Goal: Information Seeking & Learning: Learn about a topic

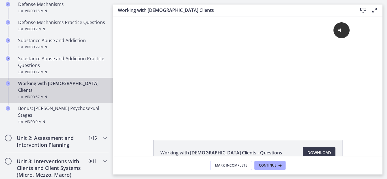
scroll to position [356, 0]
click at [58, 134] on h2 "Unit 2: Assessment and Intervention Planning" at bounding box center [51, 141] width 69 height 14
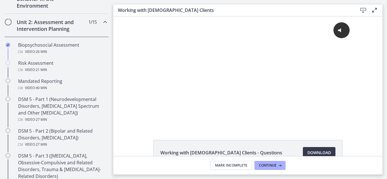
scroll to position [183, 0]
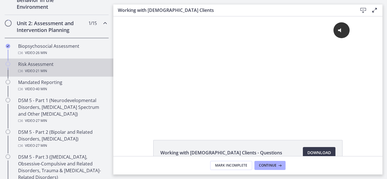
click at [61, 68] on div "Video · 21 min" at bounding box center [62, 71] width 88 height 7
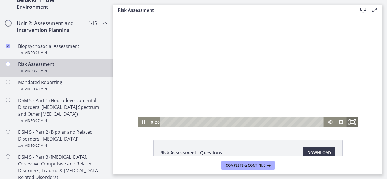
click at [349, 122] on icon "Fullscreen" at bounding box center [352, 123] width 14 height 12
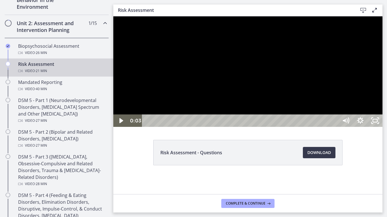
click at [148, 127] on div "Playbar" at bounding box center [240, 121] width 187 height 12
click at [117, 128] on icon "Play Video" at bounding box center [121, 120] width 18 height 15
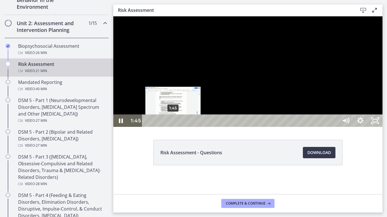
click at [173, 127] on div "1:45" at bounding box center [240, 121] width 187 height 12
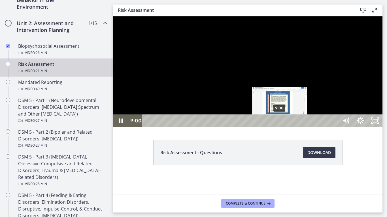
click at [280, 127] on div "9:00" at bounding box center [240, 121] width 187 height 12
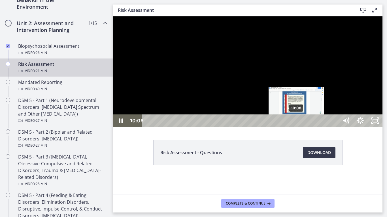
click at [296, 127] on div "10:08" at bounding box center [240, 121] width 187 height 12
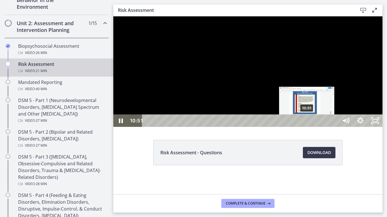
click at [307, 127] on div "10:51" at bounding box center [240, 121] width 187 height 12
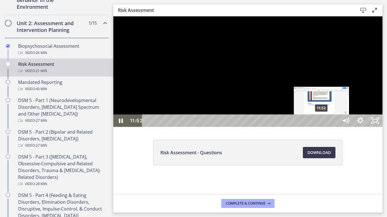
click at [322, 127] on div "11:52" at bounding box center [240, 121] width 187 height 12
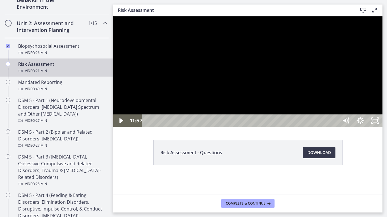
click at [330, 127] on div at bounding box center [247, 71] width 269 height 111
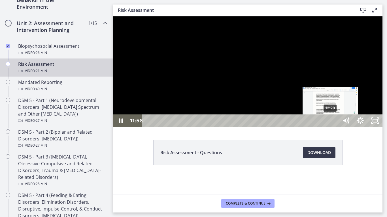
click at [331, 127] on div "12:28" at bounding box center [240, 121] width 187 height 12
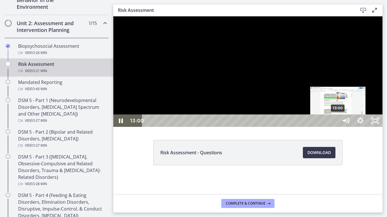
click at [335, 127] on div "13:00" at bounding box center [240, 121] width 187 height 12
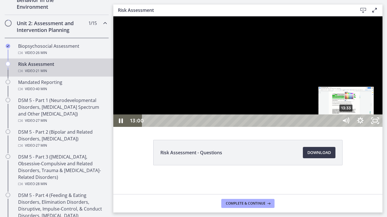
click at [335, 127] on div "13:33" at bounding box center [240, 121] width 187 height 12
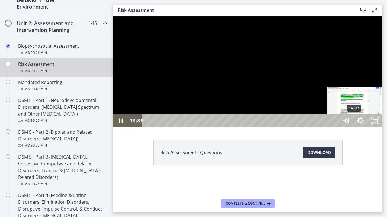
click at [335, 127] on div "14:07" at bounding box center [240, 121] width 187 height 12
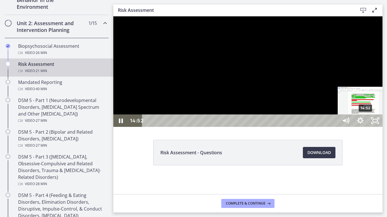
click at [335, 127] on div "14:52" at bounding box center [240, 121] width 187 height 12
click at [335, 127] on div "15:15" at bounding box center [240, 121] width 187 height 12
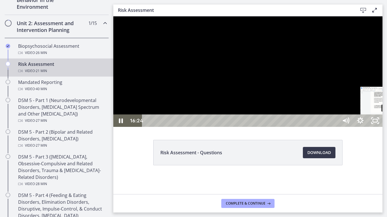
click at [335, 127] on div "16:24" at bounding box center [240, 121] width 187 height 12
click at [335, 127] on div "17:26" at bounding box center [240, 121] width 187 height 12
click at [335, 127] on div "18:04" at bounding box center [240, 121] width 187 height 12
click at [335, 127] on div "18:45" at bounding box center [240, 121] width 187 height 12
click at [335, 127] on div "20:40" at bounding box center [240, 121] width 187 height 12
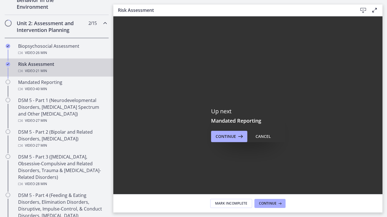
click at [382, 179] on icon "Fullscreen" at bounding box center [374, 204] width 15 height 12
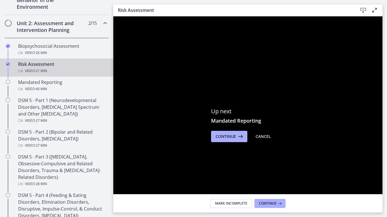
click at [377, 179] on rect "Unfullscreen" at bounding box center [374, 204] width 5 height 3
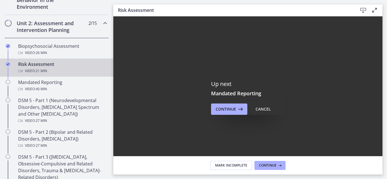
scroll to position [31, 0]
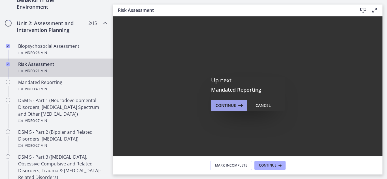
click at [232, 105] on span "Continue" at bounding box center [225, 105] width 20 height 7
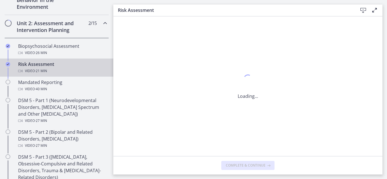
scroll to position [0, 0]
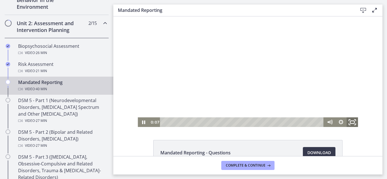
click at [349, 125] on icon "Fullscreen" at bounding box center [352, 123] width 14 height 12
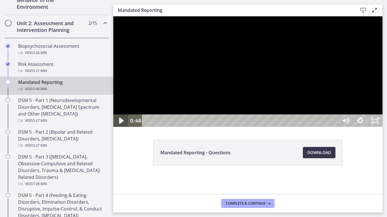
click at [119, 128] on icon "Play Video" at bounding box center [121, 120] width 18 height 15
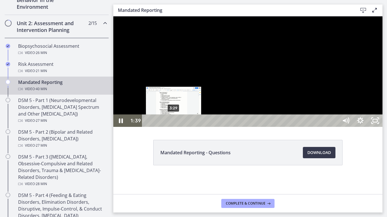
click at [174, 127] on div "3:29" at bounding box center [240, 121] width 187 height 12
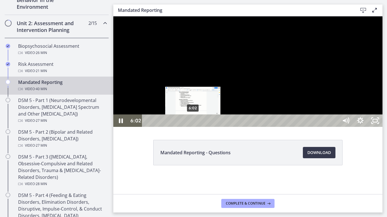
click at [193, 127] on div "6:02" at bounding box center [240, 121] width 187 height 12
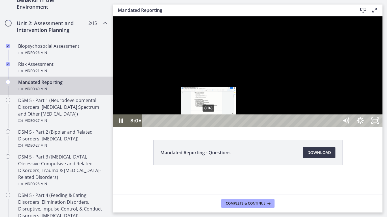
click at [209, 127] on div "8:06" at bounding box center [240, 121] width 187 height 12
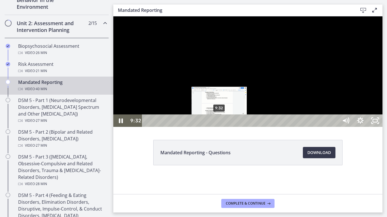
click at [219, 127] on div "9:32" at bounding box center [240, 121] width 187 height 12
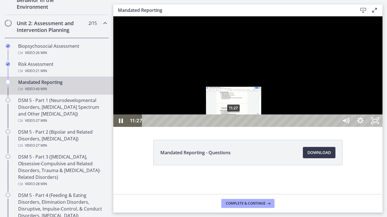
click at [234, 127] on div "11:27" at bounding box center [240, 121] width 187 height 12
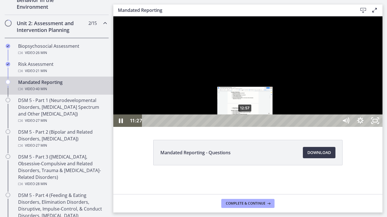
click at [245, 127] on div "12:57" at bounding box center [240, 121] width 187 height 12
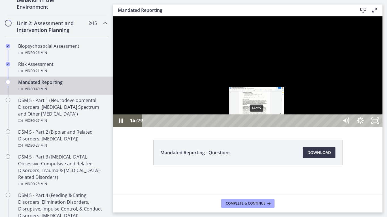
click at [257, 127] on div "14:29" at bounding box center [240, 121] width 187 height 12
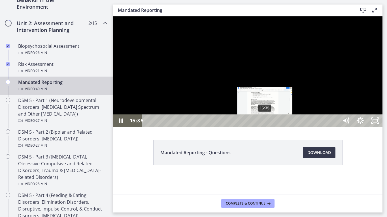
click at [265, 127] on div "15:35" at bounding box center [240, 121] width 187 height 12
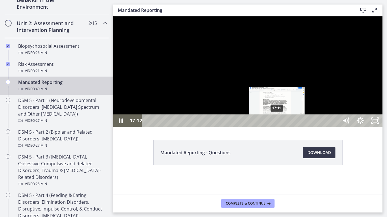
click at [277, 127] on div "17:12" at bounding box center [240, 121] width 187 height 12
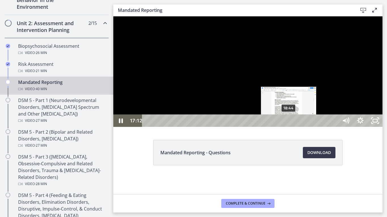
click at [289, 127] on div "18:44" at bounding box center [240, 121] width 187 height 12
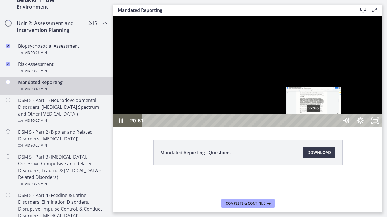
click at [314, 127] on div "22:03" at bounding box center [240, 121] width 187 height 12
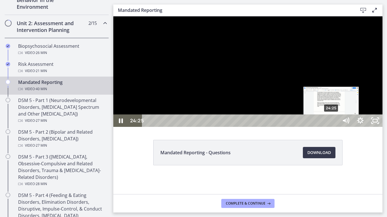
click at [331, 127] on div "24:25" at bounding box center [240, 121] width 187 height 12
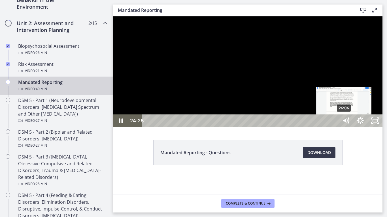
click at [335, 127] on div "26:06" at bounding box center [240, 121] width 187 height 12
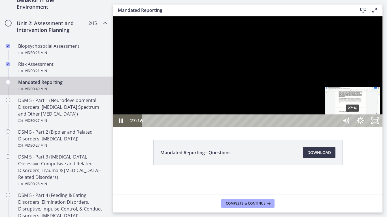
click at [335, 127] on div "27:16" at bounding box center [240, 121] width 187 height 12
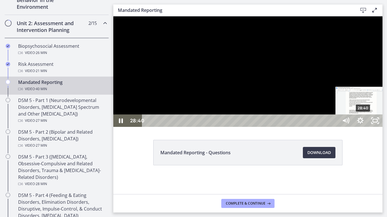
click at [335, 127] on div "28:40" at bounding box center [240, 121] width 187 height 12
click at [335, 127] on div "27:55" at bounding box center [240, 121] width 187 height 12
click at [335, 127] on div "29:54" at bounding box center [240, 121] width 187 height 12
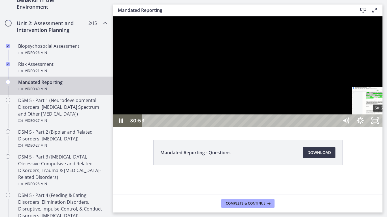
click at [335, 127] on div "30:53" at bounding box center [240, 121] width 187 height 12
click at [335, 127] on div "31:56" at bounding box center [240, 121] width 187 height 12
click at [335, 127] on div "32:41" at bounding box center [240, 121] width 187 height 12
click at [335, 127] on div "33:51" at bounding box center [240, 121] width 187 height 12
click at [335, 127] on div "34:36" at bounding box center [240, 121] width 187 height 12
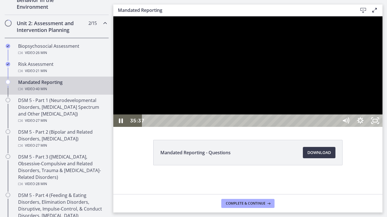
click at [335, 127] on div "35:37" at bounding box center [240, 121] width 187 height 12
click at [335, 127] on div "35:06" at bounding box center [240, 121] width 187 height 12
click at [335, 127] on div "35:51" at bounding box center [240, 121] width 187 height 12
click at [335, 127] on div "37:28" at bounding box center [240, 121] width 187 height 12
click at [335, 127] on div "38:42" at bounding box center [240, 121] width 187 height 12
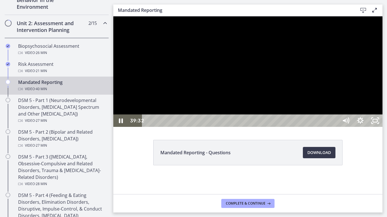
click at [335, 127] on div "39:32" at bounding box center [240, 121] width 187 height 12
click at [335, 127] on div "40:21" at bounding box center [240, 121] width 187 height 12
click at [382, 127] on icon "Unfullscreen" at bounding box center [374, 121] width 15 height 12
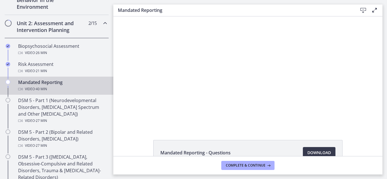
scroll to position [37, 0]
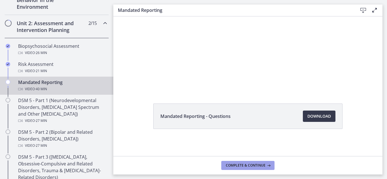
click at [254, 166] on span "Complete & continue" at bounding box center [246, 165] width 40 height 5
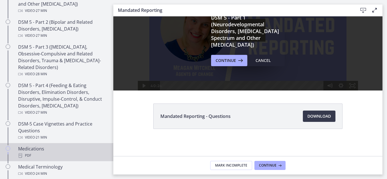
scroll to position [288, 0]
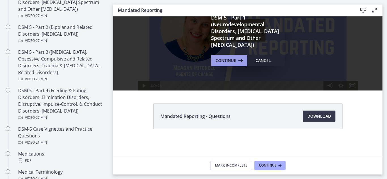
click at [225, 57] on span "Continue" at bounding box center [225, 60] width 20 height 7
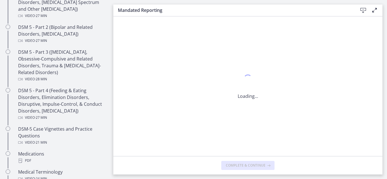
scroll to position [0, 0]
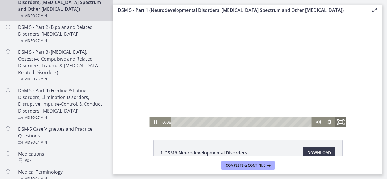
click at [339, 122] on icon "Fullscreen" at bounding box center [341, 123] width 14 height 12
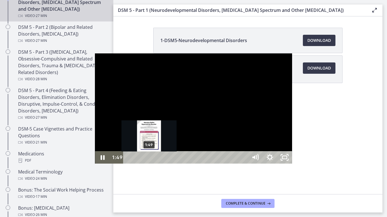
click at [129, 164] on div "1:49" at bounding box center [186, 157] width 115 height 12
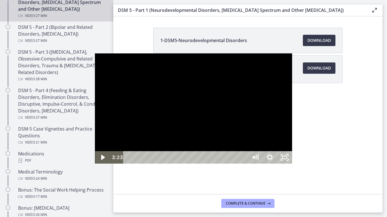
click at [183, 150] on div at bounding box center [193, 108] width 197 height 111
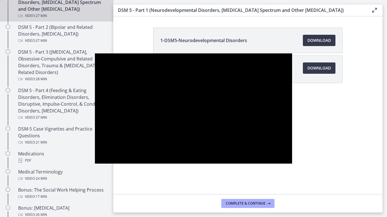
click at [95, 53] on button "Play Video: cmseadc4lpnc72iv6tpg.mp4" at bounding box center [95, 53] width 0 height 0
click at [95, 53] on button "Pause: cmseadc4lpnc72iv6tpg.mp4" at bounding box center [95, 53] width 0 height 0
click at [95, 53] on button "Play Video: cmseadc4lpnc72iv6tpg.mp4" at bounding box center [95, 53] width 0 height 0
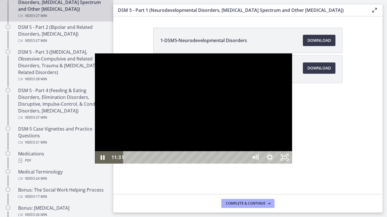
click at [254, 160] on div at bounding box center [193, 108] width 197 height 111
